Goal: Find specific page/section: Find specific page/section

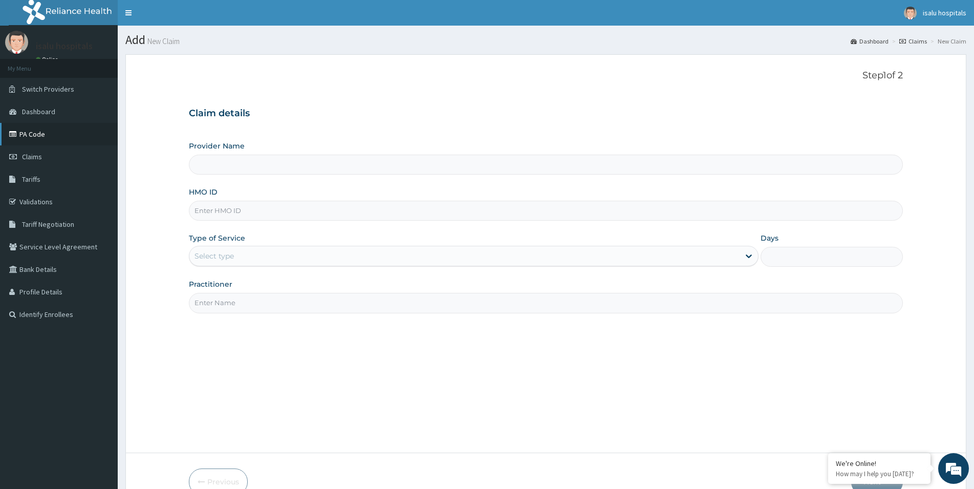
click at [40, 135] on link "PA Code" at bounding box center [59, 134] width 118 height 23
click at [40, 117] on link "Dashboard" at bounding box center [59, 111] width 118 height 23
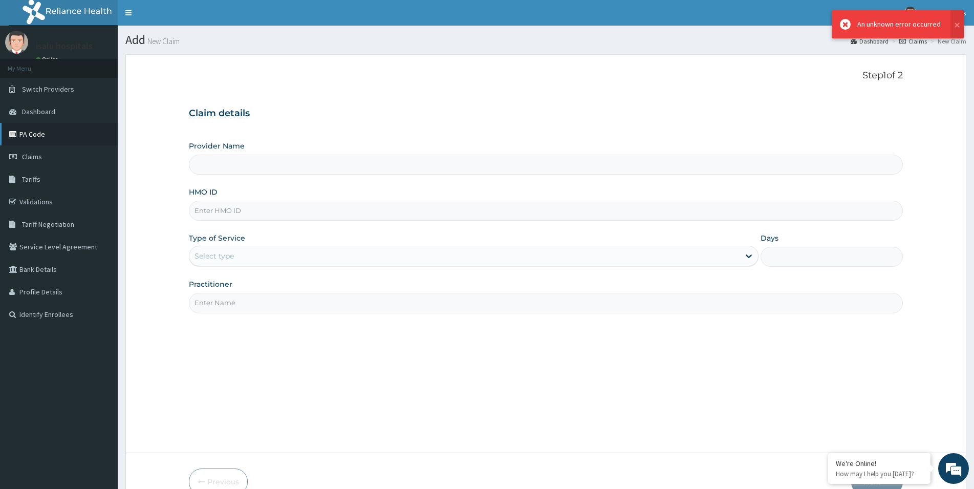
click at [37, 138] on link "PA Code" at bounding box center [59, 134] width 118 height 23
drag, startPoint x: 37, startPoint y: 138, endPoint x: 85, endPoint y: 119, distance: 52.2
click at [36, 138] on link "PA Code" at bounding box center [59, 134] width 118 height 23
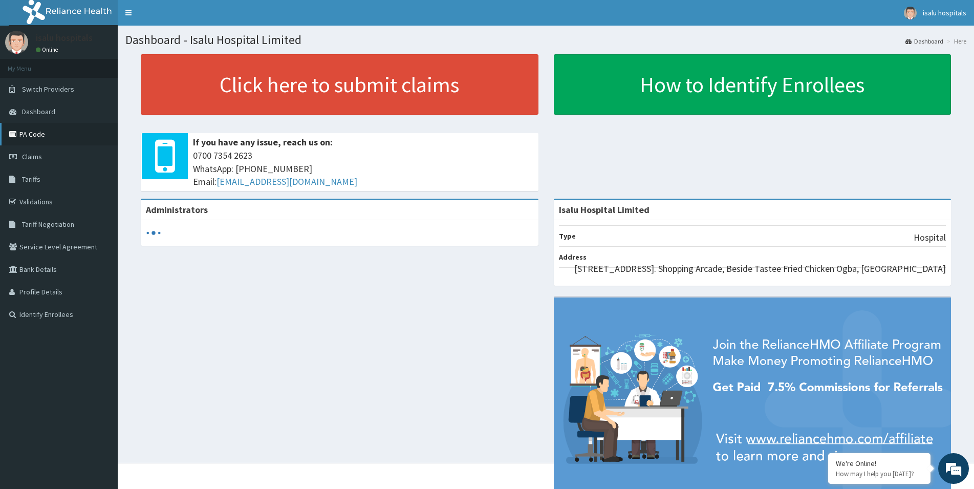
click at [40, 131] on link "PA Code" at bounding box center [59, 134] width 118 height 23
